Goal: Transaction & Acquisition: Purchase product/service

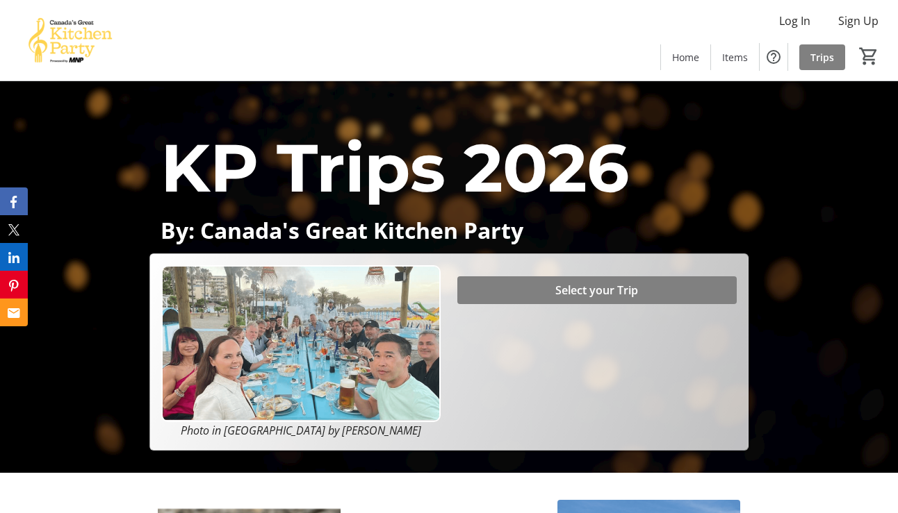
scroll to position [44, 0]
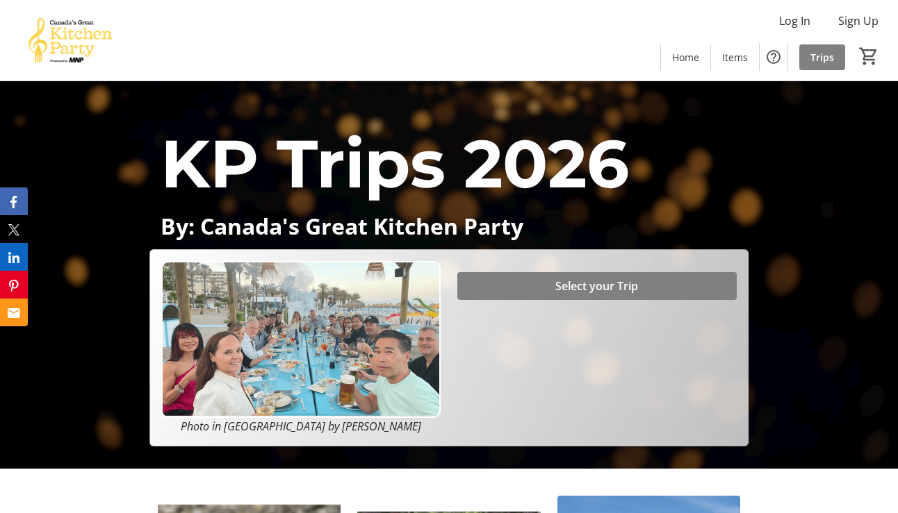
click at [589, 287] on span "Select your Trip" at bounding box center [596, 286] width 83 height 17
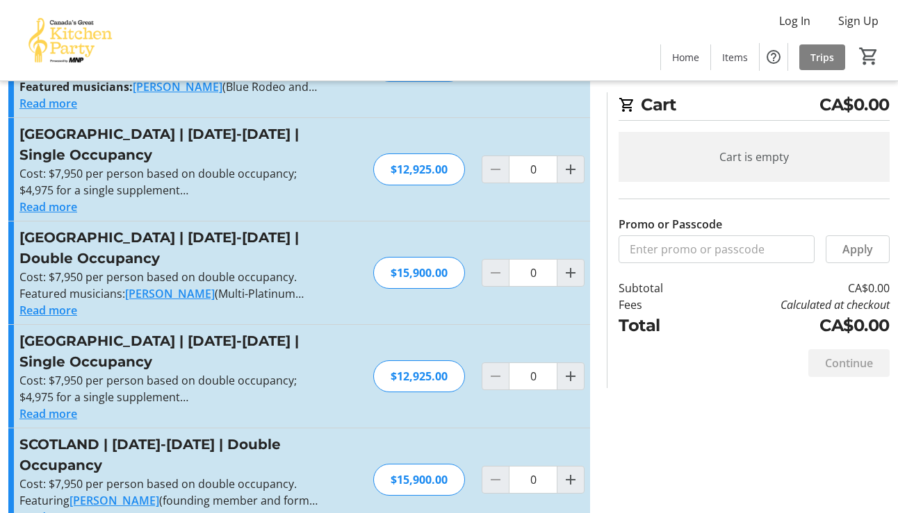
scroll to position [101, 0]
click at [571, 274] on mat-icon "Increment by one" at bounding box center [570, 272] width 17 height 17
type input "1"
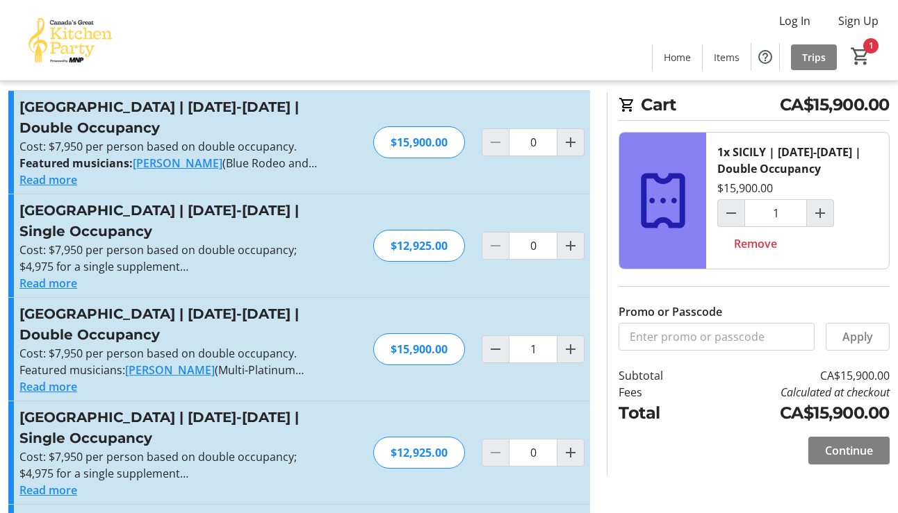
scroll to position [17, 0]
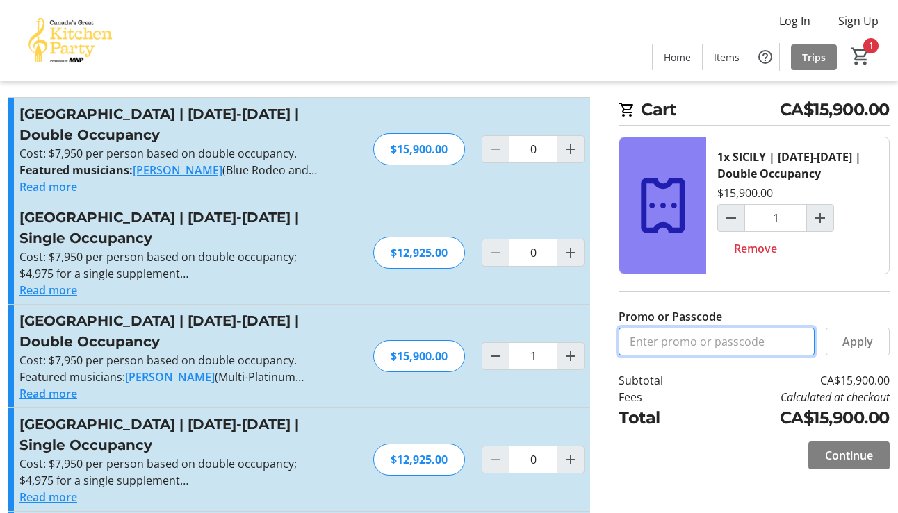
click at [660, 342] on input "Promo or Passcode" at bounding box center [716, 342] width 196 height 28
type input "Balance2026"
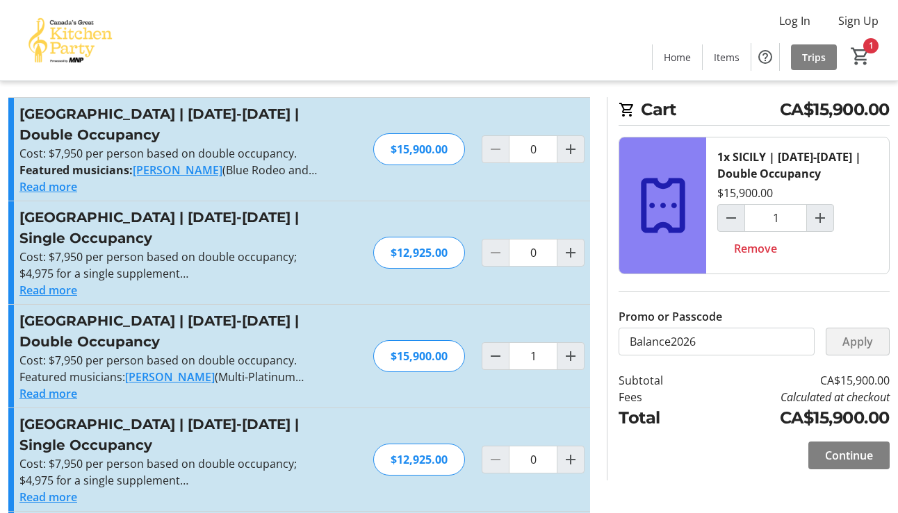
click at [847, 343] on span "Apply" at bounding box center [857, 342] width 31 height 17
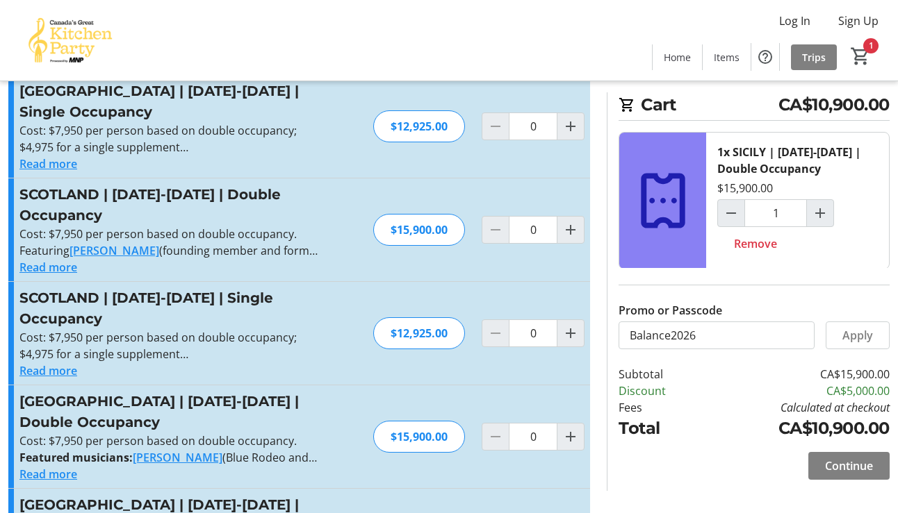
scroll to position [370, 0]
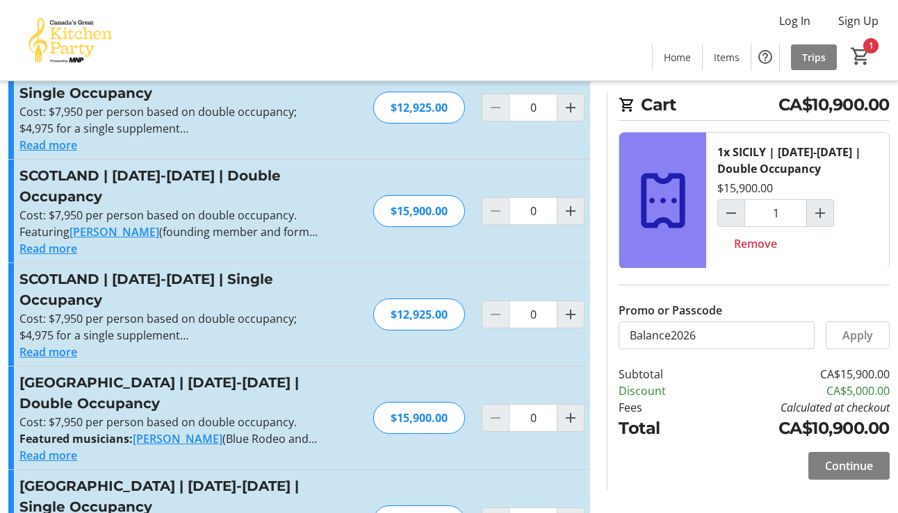
drag, startPoint x: 799, startPoint y: 273, endPoint x: 766, endPoint y: 433, distance: 163.1
click at [766, 433] on td "CA$10,900.00" at bounding box center [795, 428] width 190 height 25
click at [849, 464] on span "Continue" at bounding box center [849, 466] width 48 height 17
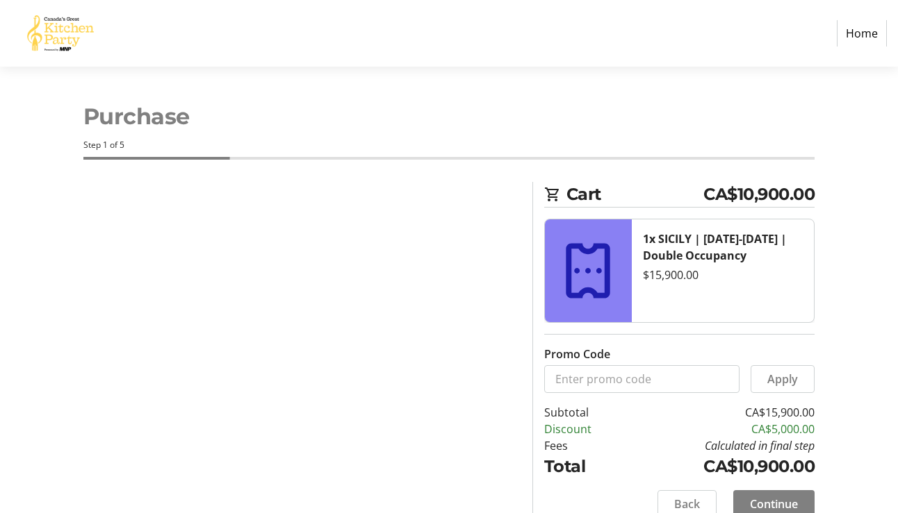
select select "CA"
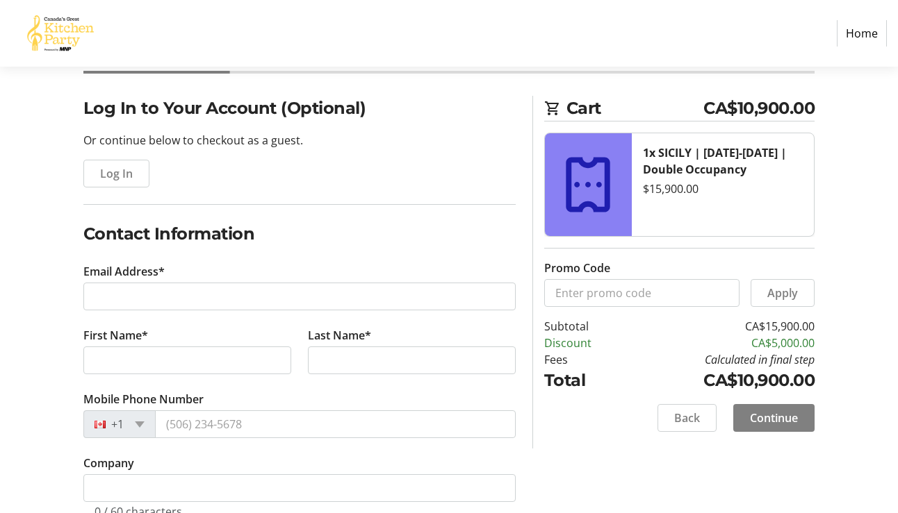
scroll to position [85, 0]
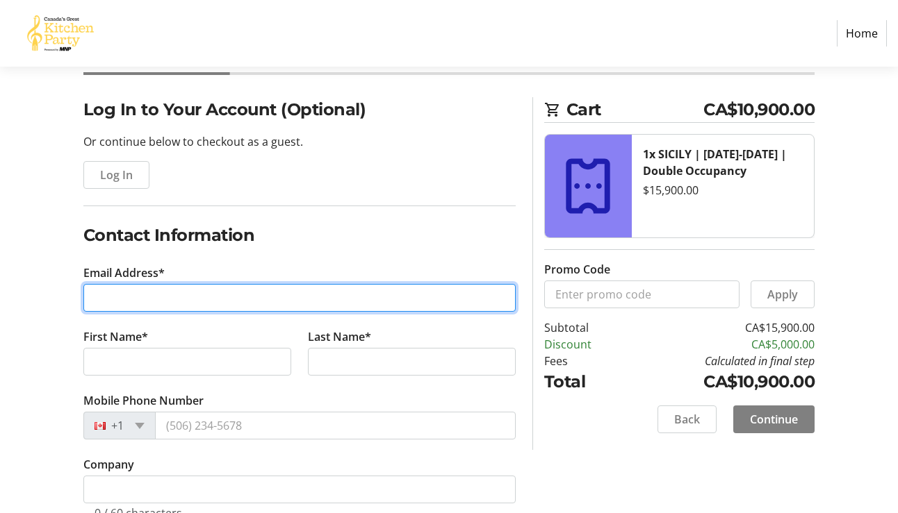
click at [104, 293] on input "Email Address*" at bounding box center [299, 298] width 432 height 28
type input "[EMAIL_ADDRESS][PERSON_NAME][DOMAIN_NAME]"
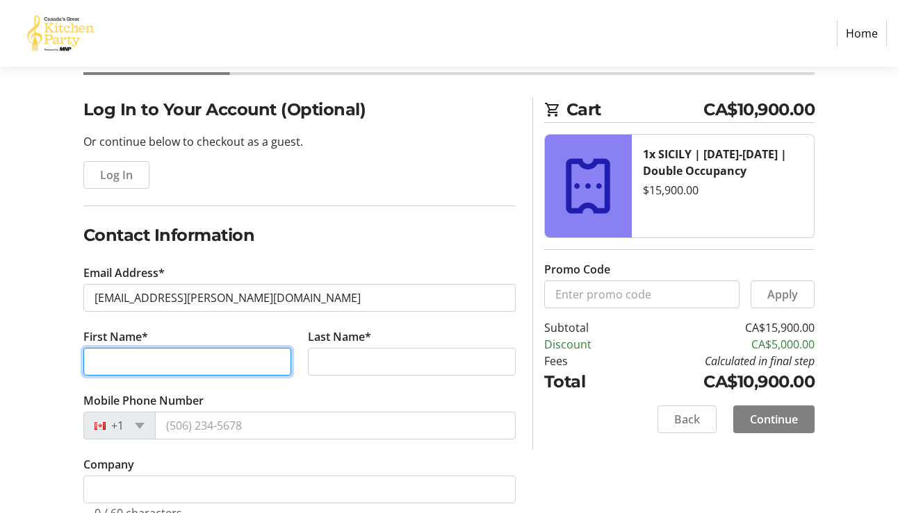
type input "[PERSON_NAME]"
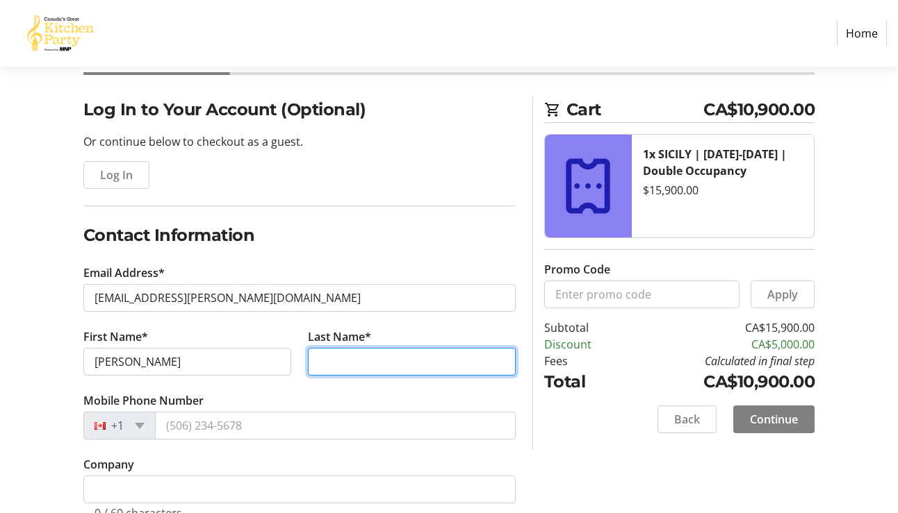
type input "Mucha"
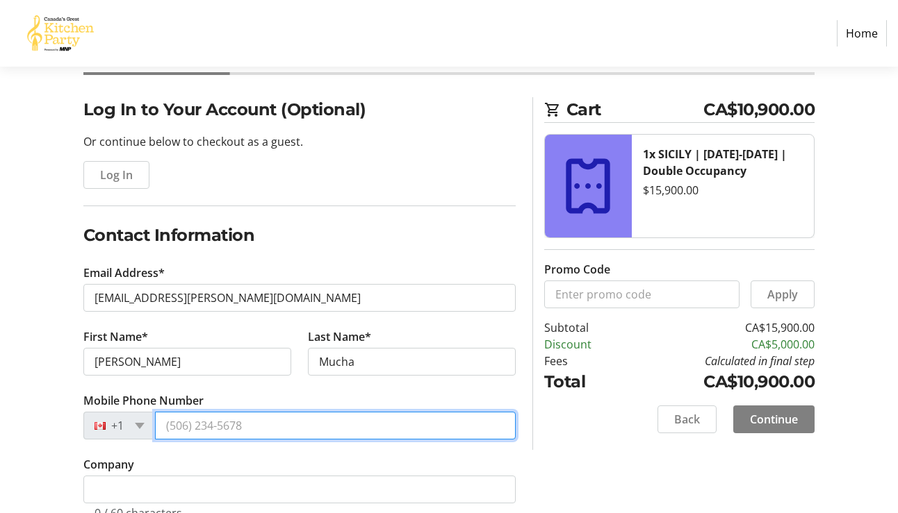
type input "[PHONE_NUMBER]"
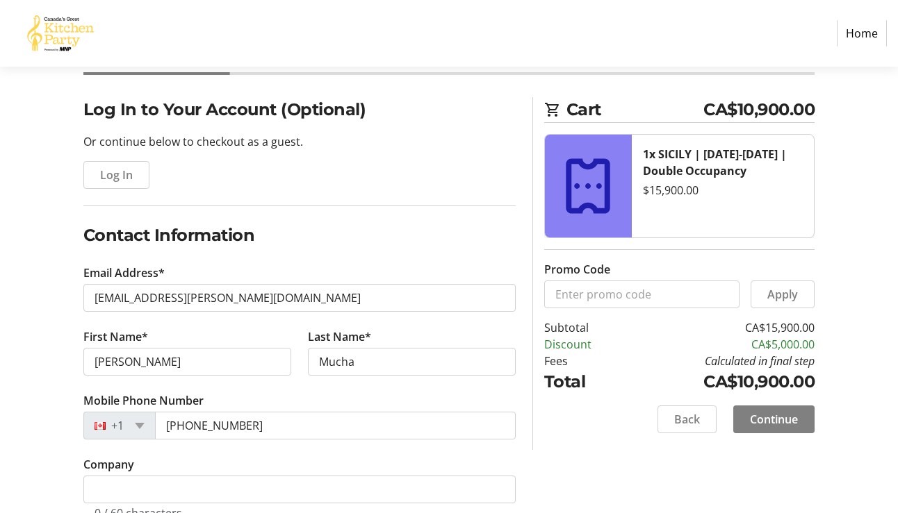
type input "[STREET_ADDRESS]"
type input "[GEOGRAPHIC_DATA]"
select select "AB"
type input "T6C 3Z9"
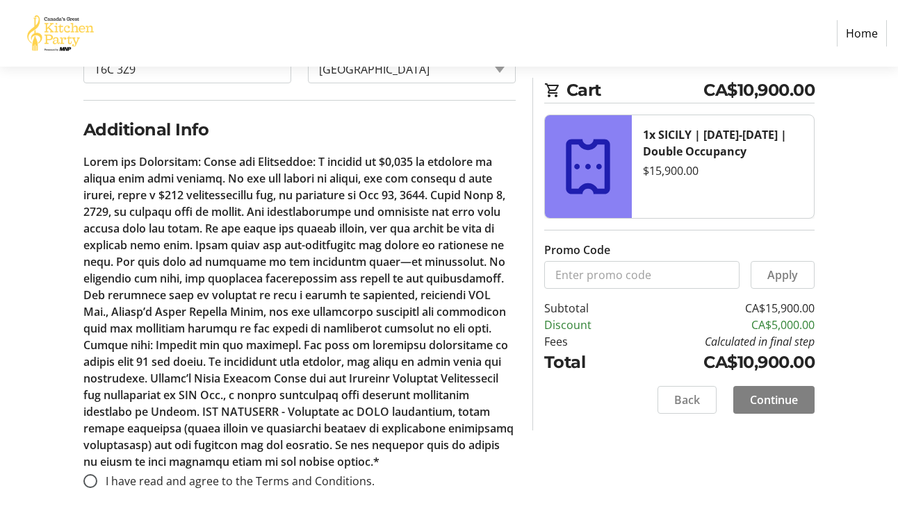
scroll to position [767, 0]
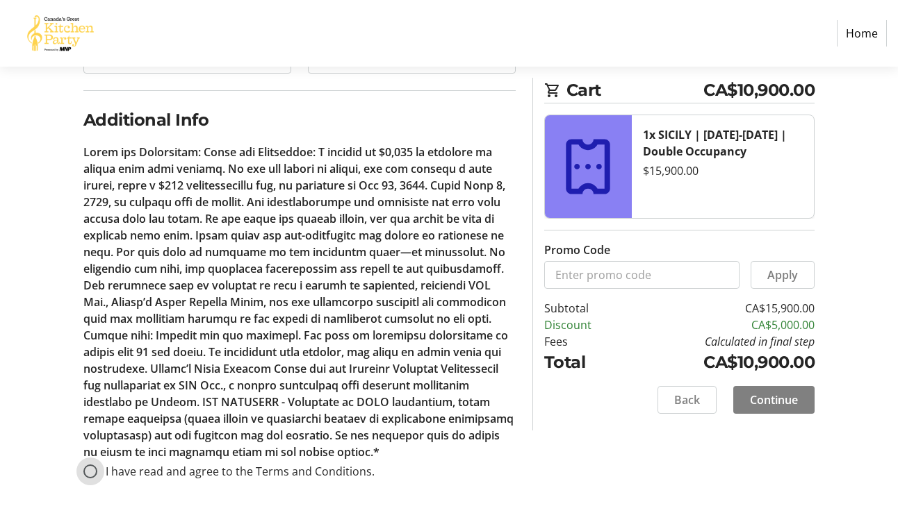
click at [92, 471] on input "I have read and agree to the Terms and Conditions." at bounding box center [90, 472] width 14 height 14
radio input "true"
click at [762, 396] on span "Continue" at bounding box center [774, 400] width 48 height 17
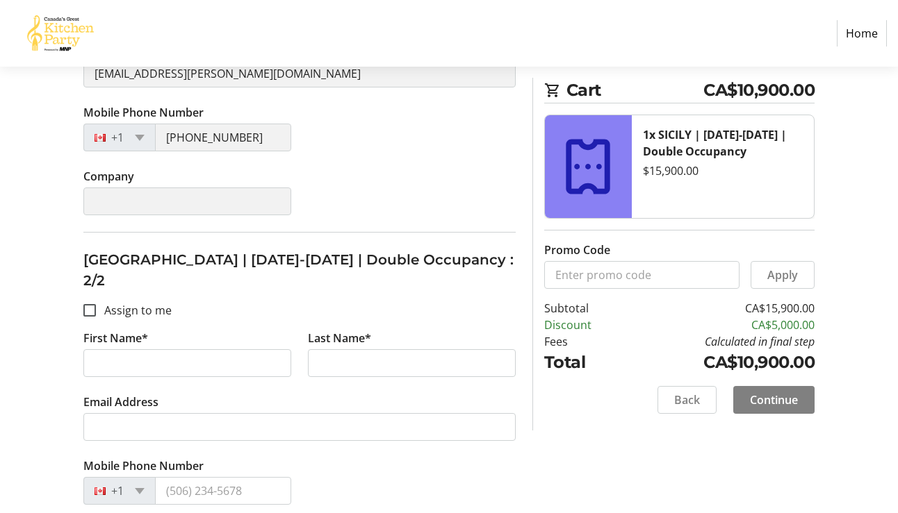
scroll to position [449, 0]
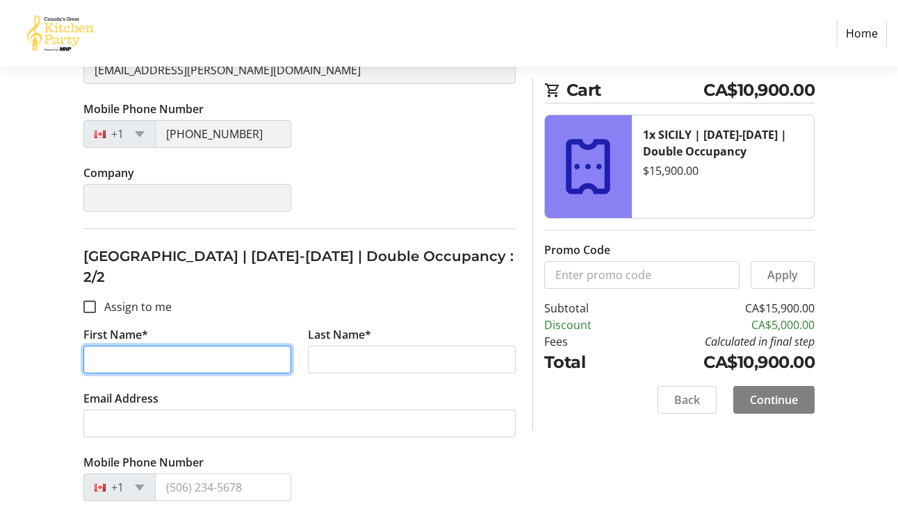
click at [168, 346] on input "First Name*" at bounding box center [187, 360] width 208 height 28
type input "[PERSON_NAME]"
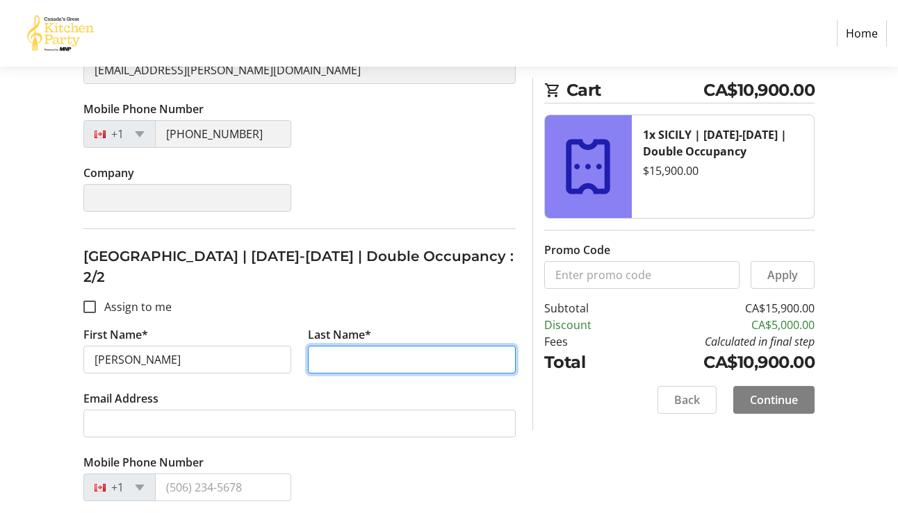
type input "Chanasyk"
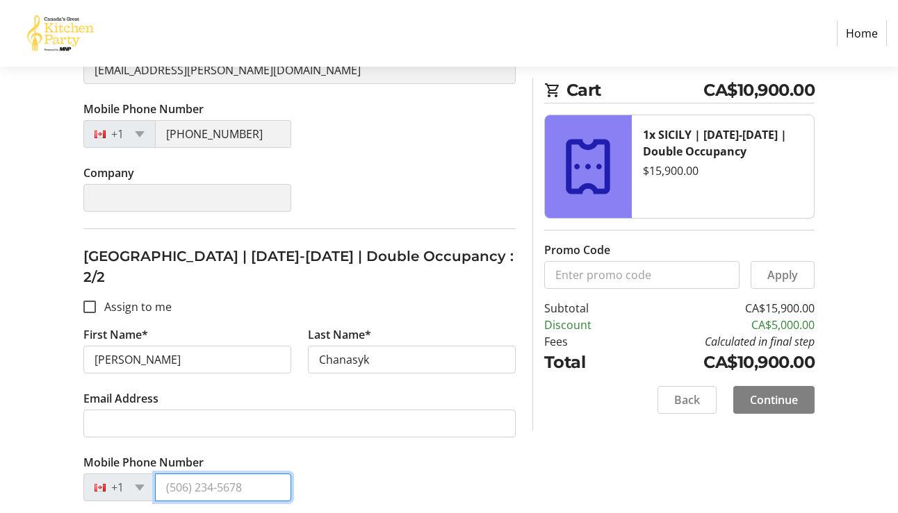
type input "[PHONE_NUMBER]"
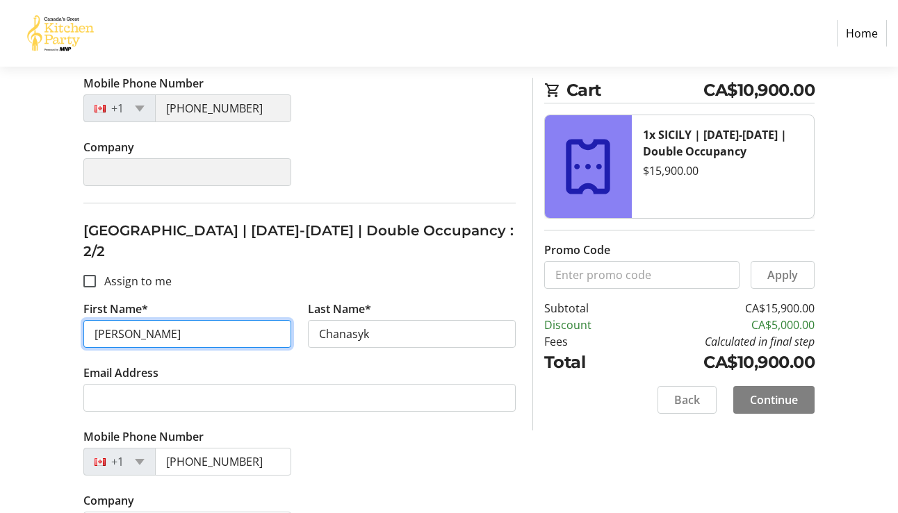
scroll to position [476, 0]
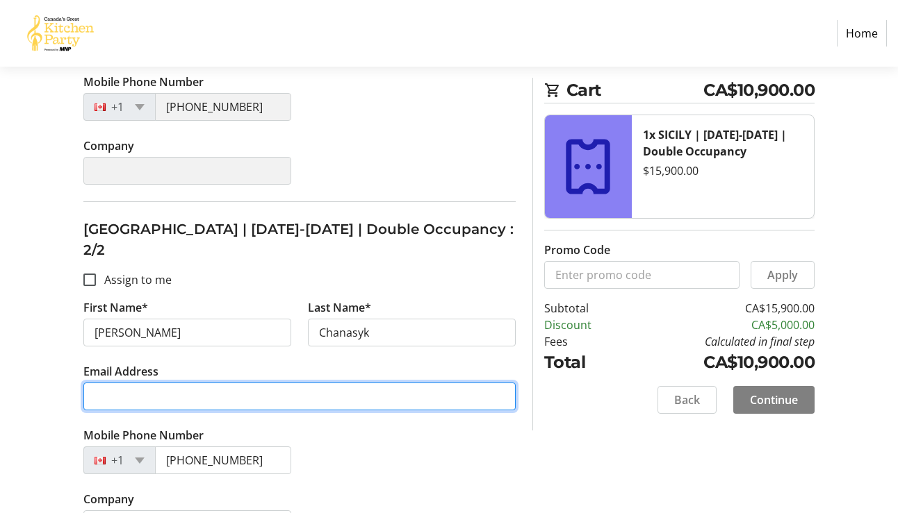
click at [125, 383] on input "Email Address" at bounding box center [299, 397] width 432 height 28
type input "[EMAIL_ADDRESS][PERSON_NAME][DOMAIN_NAME]"
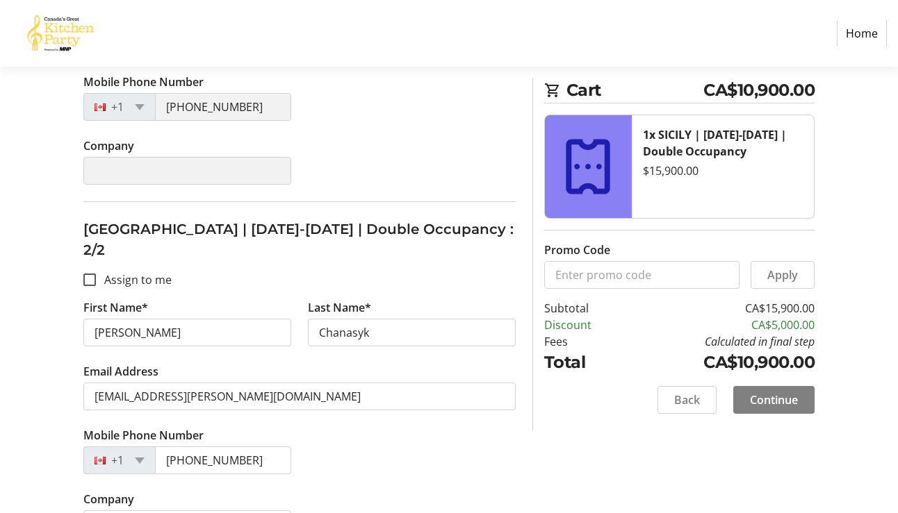
click at [382, 445] on div "Mobile Phone Number [PHONE_NUMBER]" at bounding box center [299, 459] width 449 height 64
click at [775, 400] on span "Continue" at bounding box center [774, 400] width 48 height 17
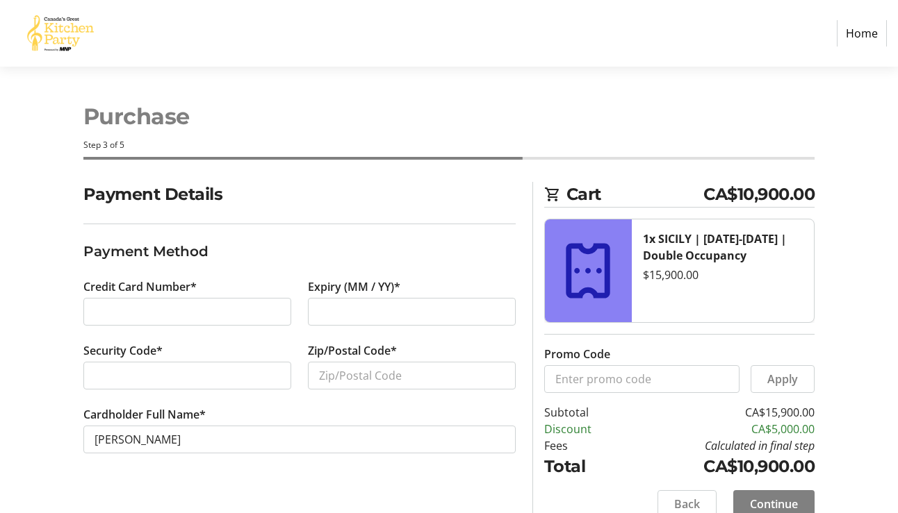
scroll to position [22, 0]
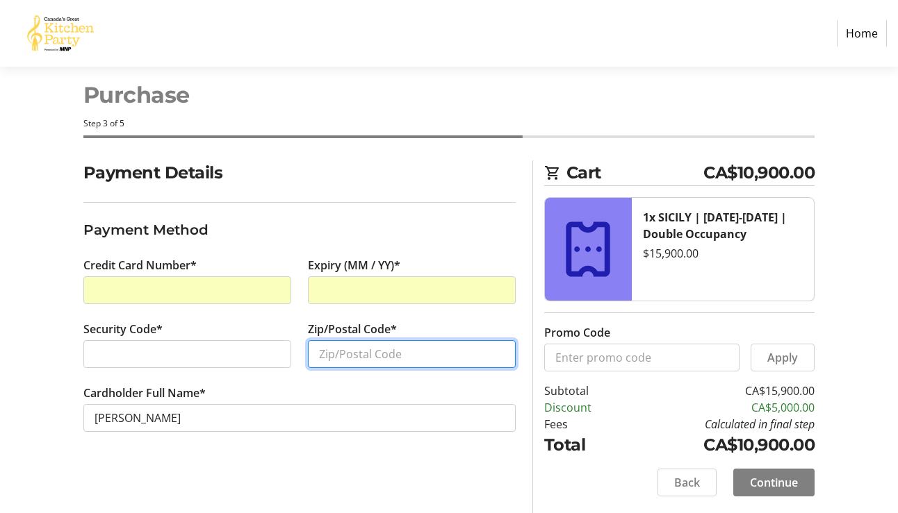
click at [345, 352] on input "Zip/Postal Code*" at bounding box center [412, 354] width 208 height 28
type input "T6C 3Z9"
click at [762, 482] on span "Continue" at bounding box center [774, 483] width 48 height 17
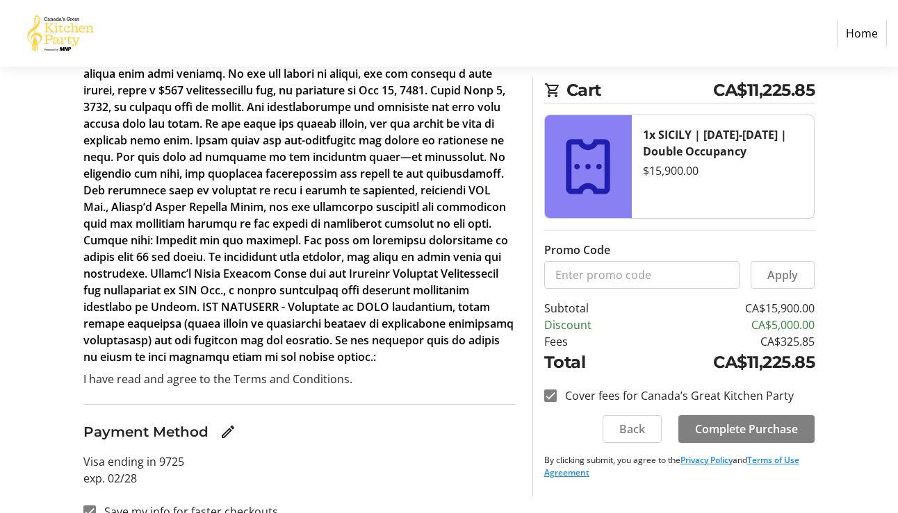
scroll to position [352, 0]
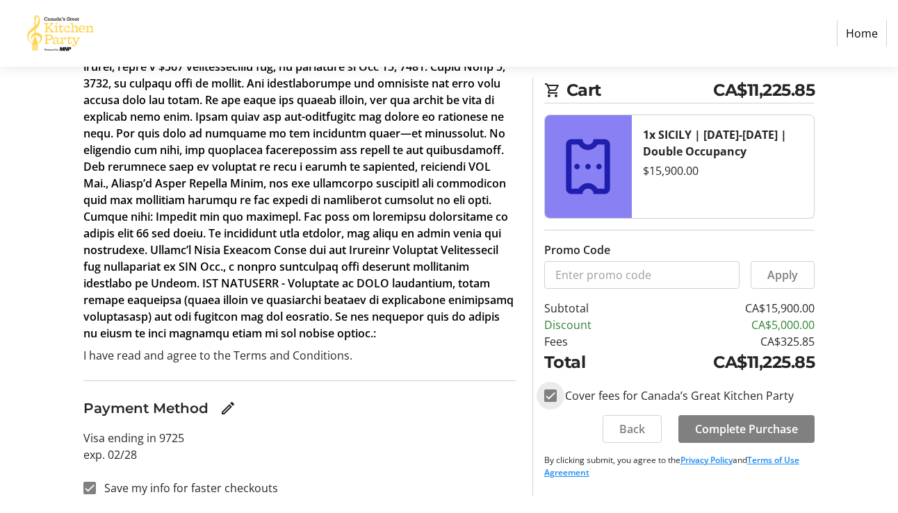
click at [550, 396] on input "Cover fees for Canada’s Great Kitchen Party" at bounding box center [550, 396] width 13 height 13
checkbox input "false"
click at [740, 428] on span "Complete Purchase" at bounding box center [746, 429] width 103 height 17
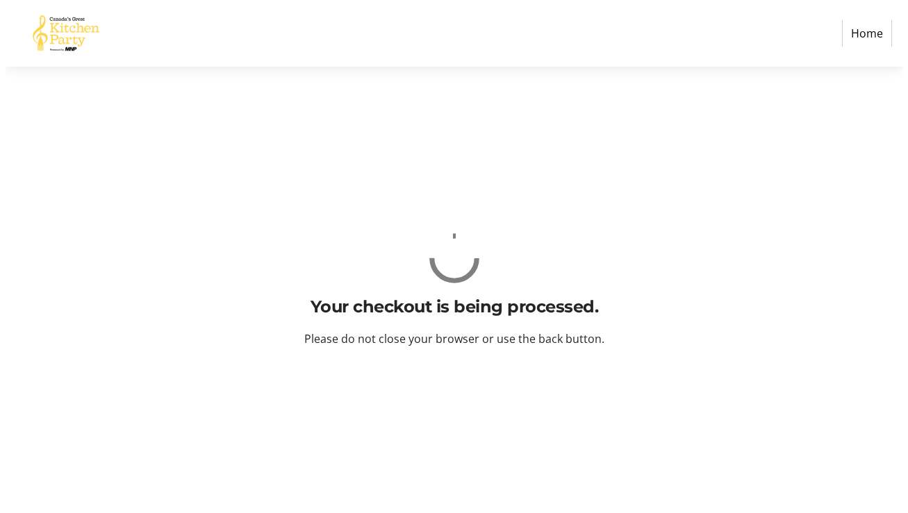
scroll to position [0, 0]
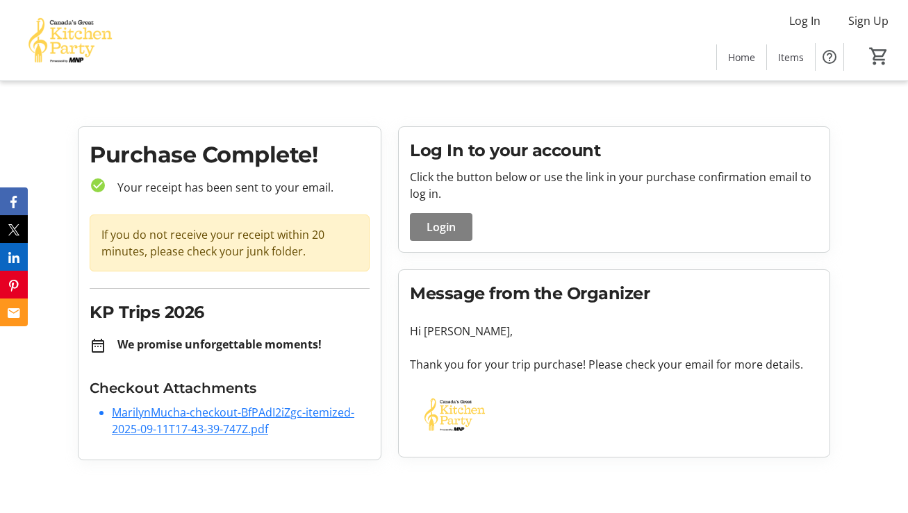
click at [252, 411] on link "MarilynMucha-checkout-BfPAdI2iZgc-itemized-2025-09-11T17-43-39-747Z.pdf" at bounding box center [233, 421] width 242 height 32
